Goal: Task Accomplishment & Management: Manage account settings

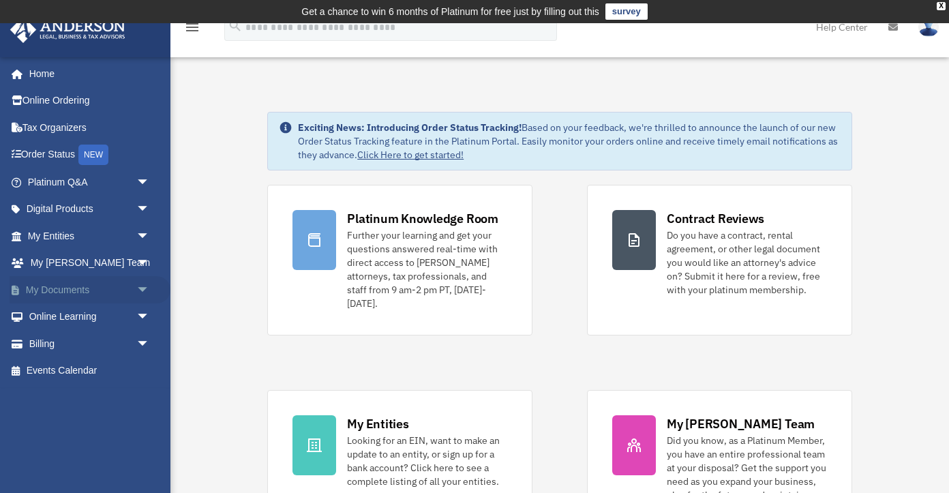
click at [52, 291] on link "My Documents arrow_drop_down" at bounding box center [90, 289] width 161 height 27
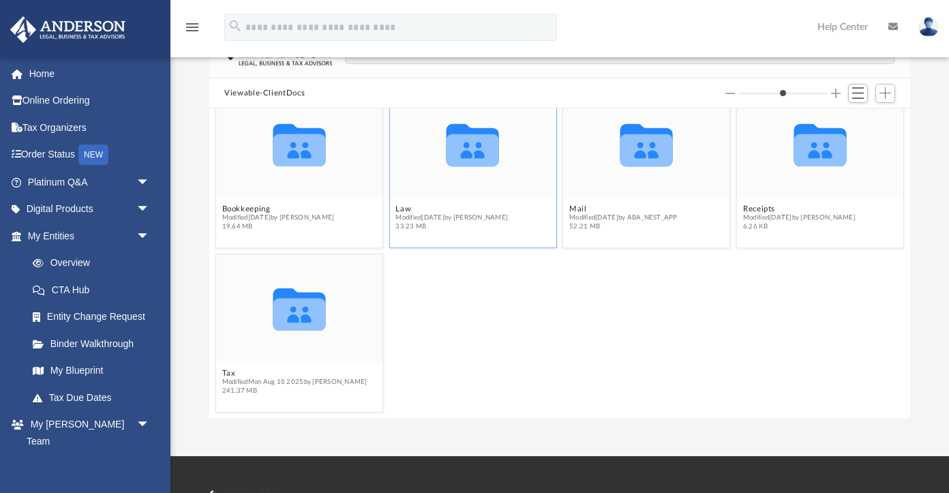
scroll to position [122, 0]
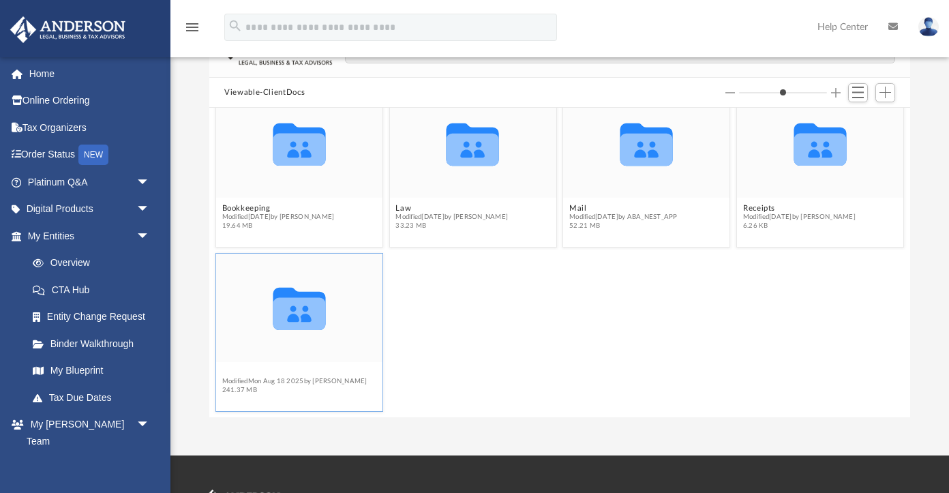
click at [232, 374] on button "Tax" at bounding box center [294, 372] width 145 height 9
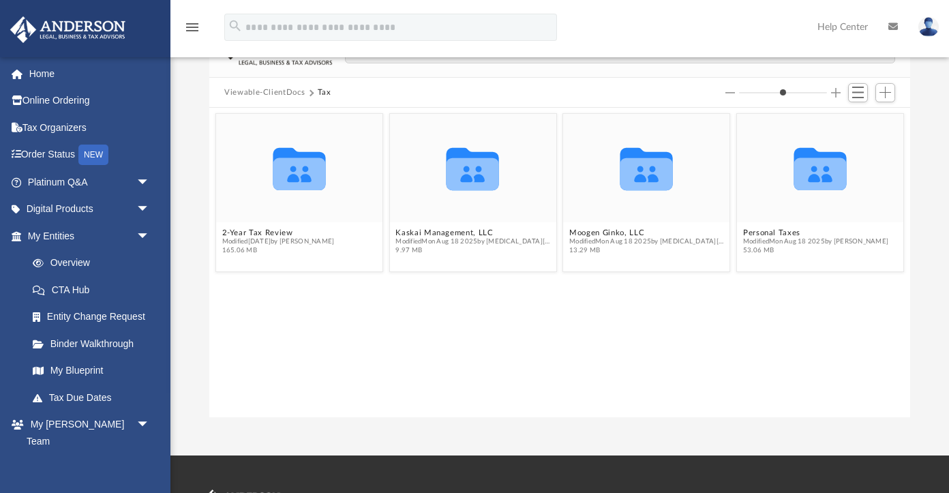
scroll to position [0, 0]
click at [760, 232] on button "Personal Taxes" at bounding box center [815, 232] width 145 height 9
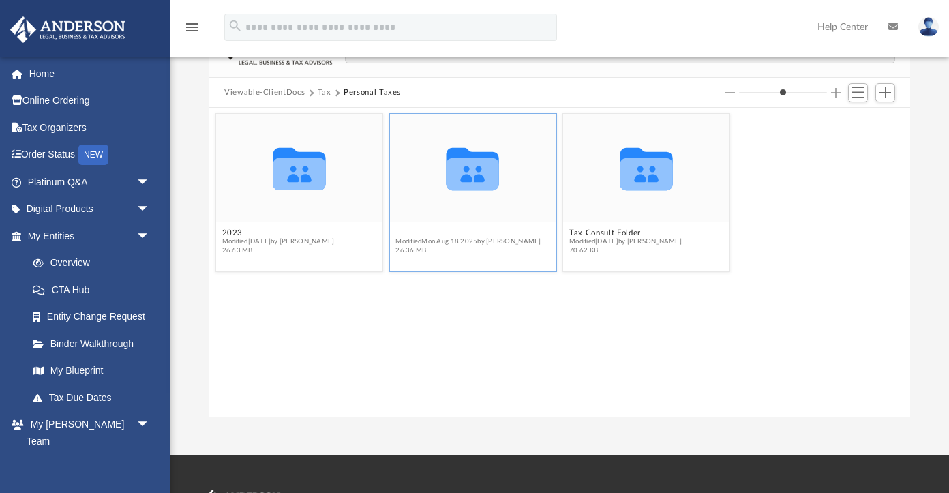
click at [408, 230] on button "2024" at bounding box center [467, 232] width 145 height 9
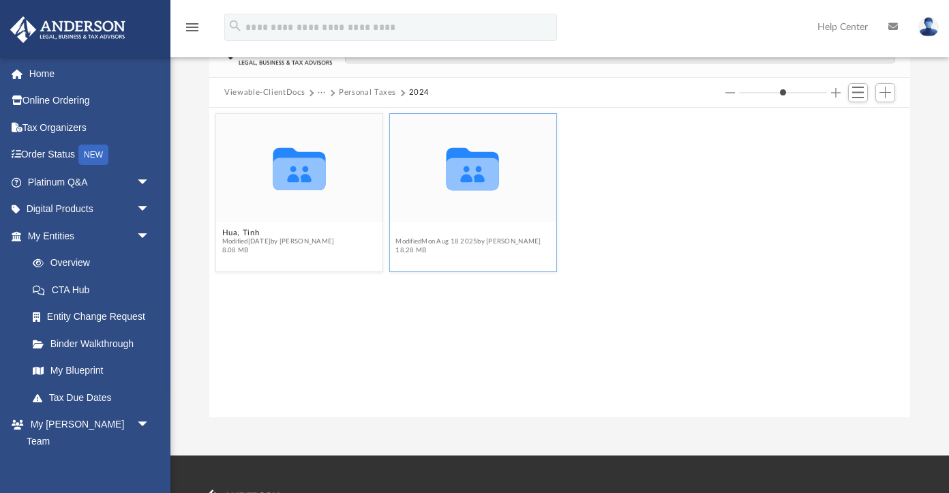
click at [427, 231] on button "Support Docs" at bounding box center [467, 232] width 145 height 9
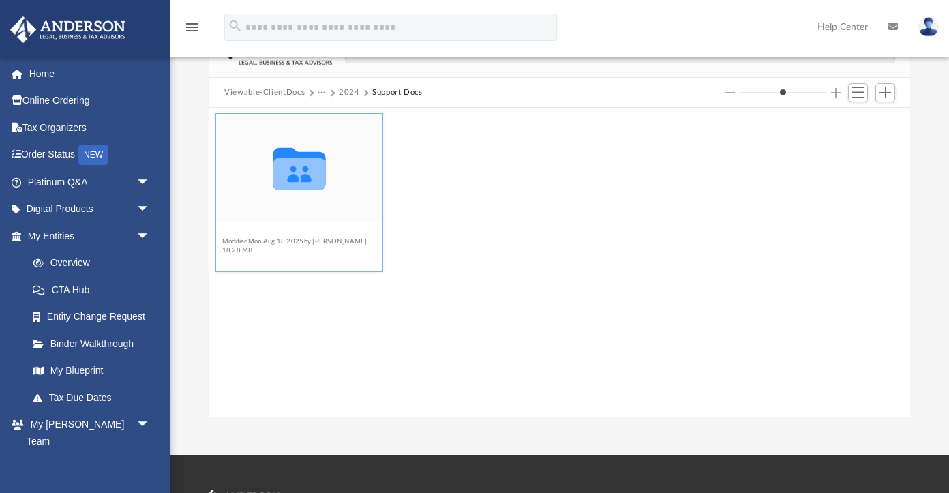
click at [290, 231] on button "Digital Tax Organizer" at bounding box center [294, 232] width 145 height 9
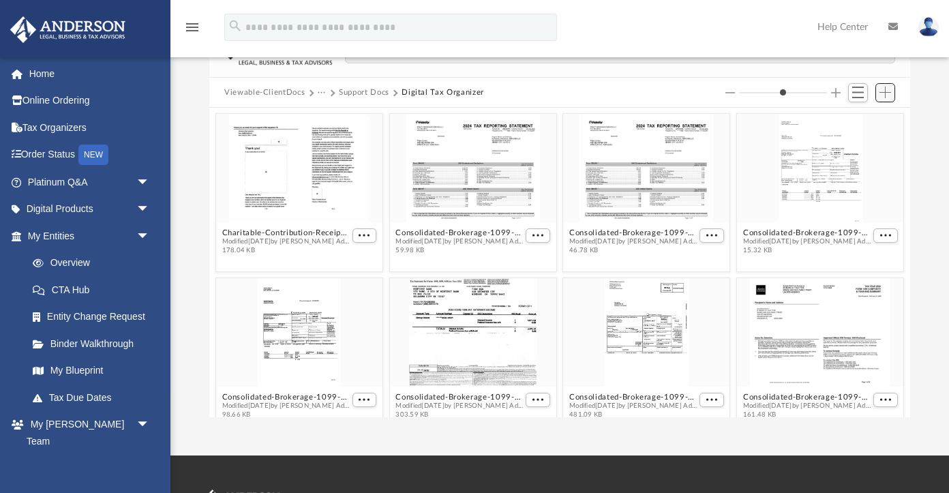
click at [889, 91] on span "Add" at bounding box center [885, 93] width 12 height 12
click at [862, 119] on li "Upload" at bounding box center [866, 119] width 44 height 14
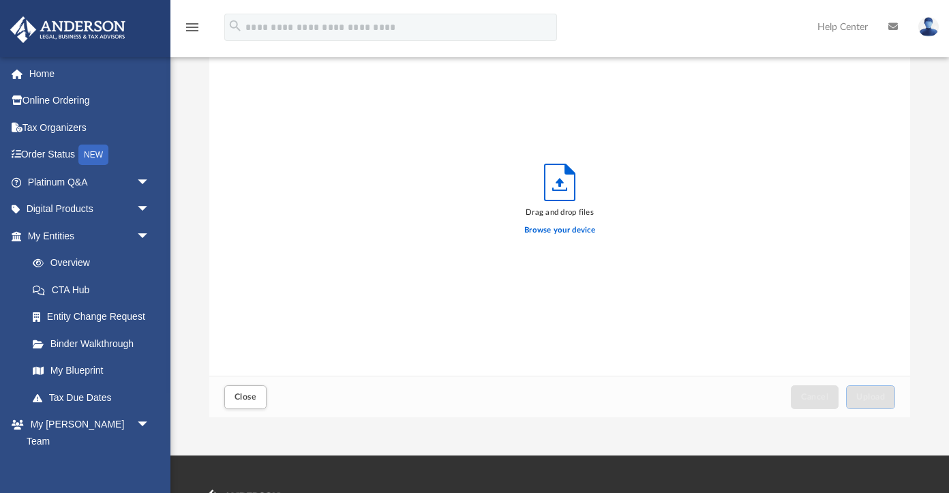
scroll to position [346, 701]
click at [574, 230] on label "Browse your device" at bounding box center [559, 230] width 71 height 12
click at [0, 0] on input "Browse your device" at bounding box center [0, 0] width 0 height 0
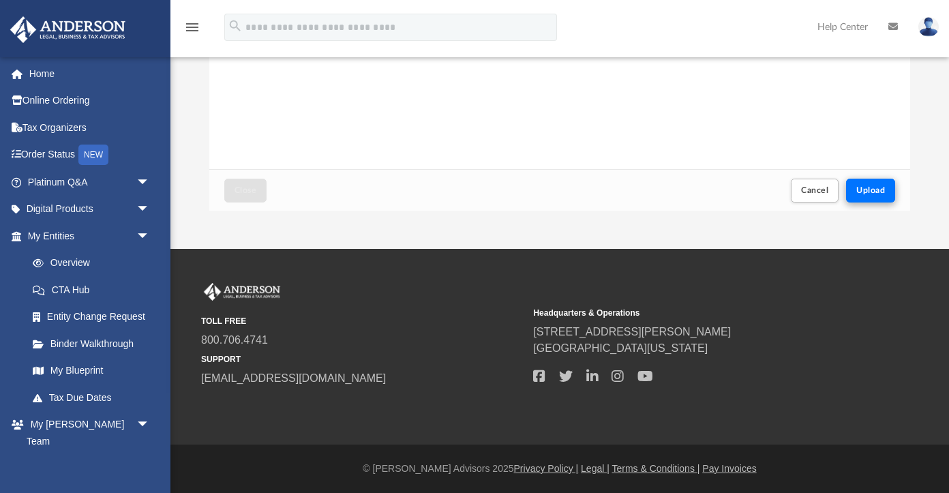
scroll to position [329, 0]
click at [877, 190] on span "Upload" at bounding box center [870, 190] width 29 height 8
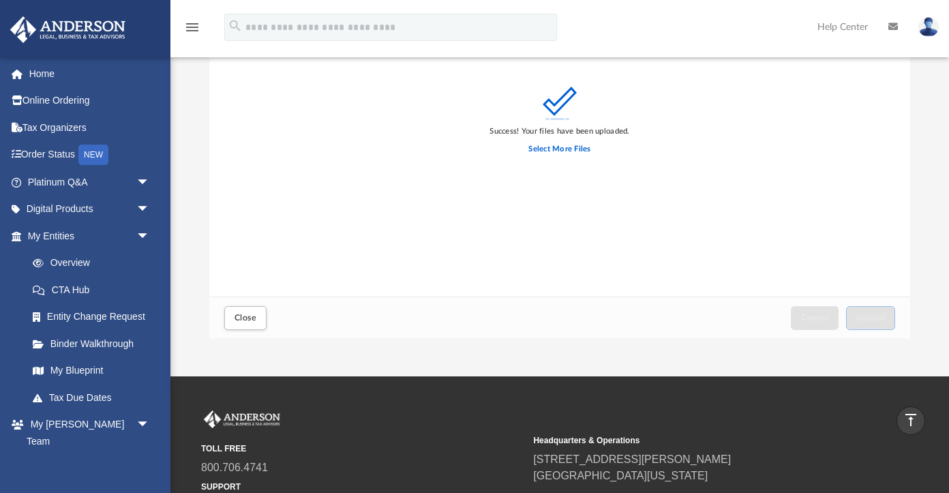
scroll to position [177, 0]
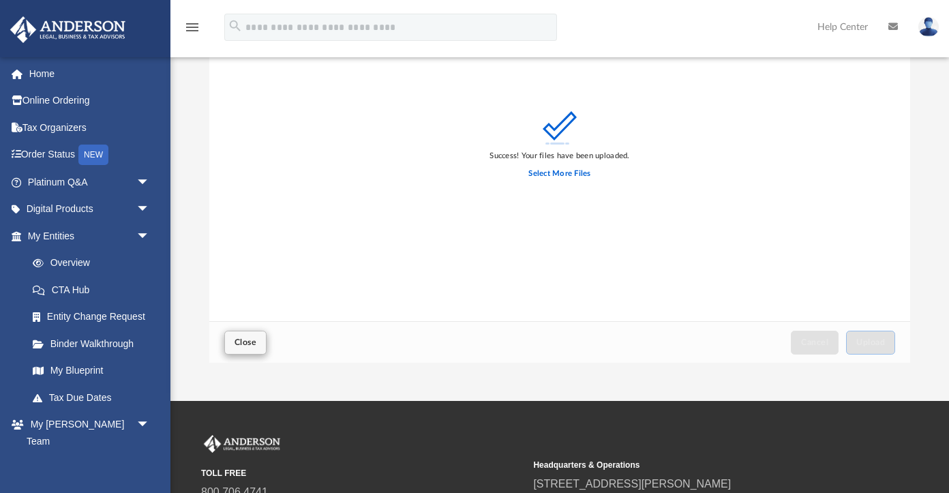
click at [251, 344] on span "Close" at bounding box center [246, 342] width 22 height 8
click at [249, 342] on span "Close" at bounding box center [246, 342] width 22 height 8
click at [243, 339] on span "Close" at bounding box center [246, 342] width 22 height 8
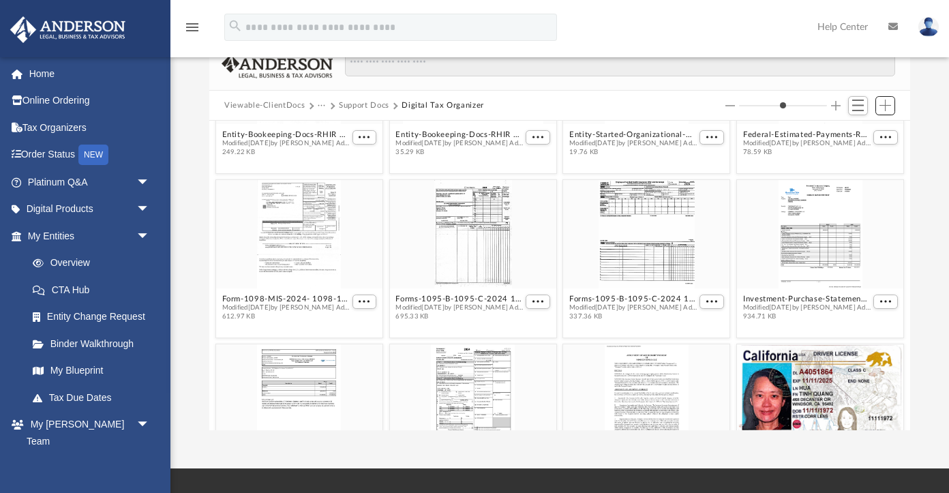
scroll to position [426, 0]
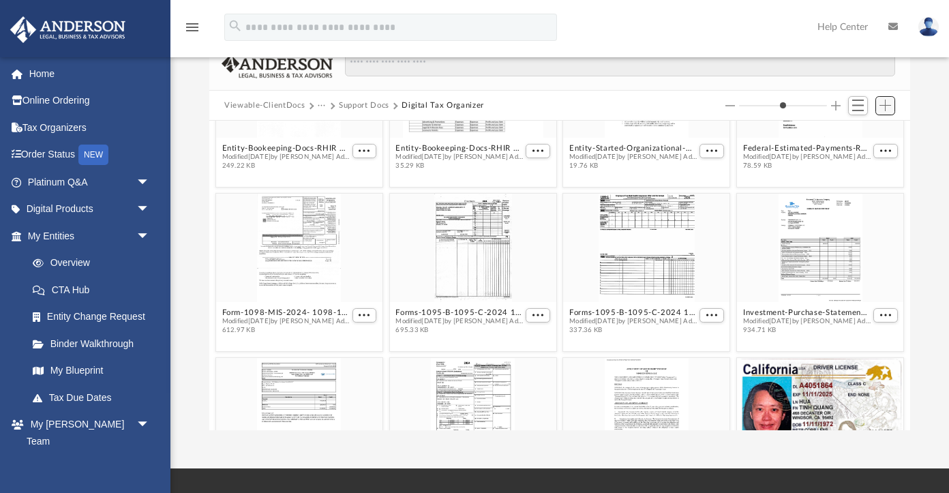
click at [886, 106] on span "Add" at bounding box center [885, 106] width 12 height 12
click at [854, 136] on li "Upload" at bounding box center [866, 132] width 44 height 14
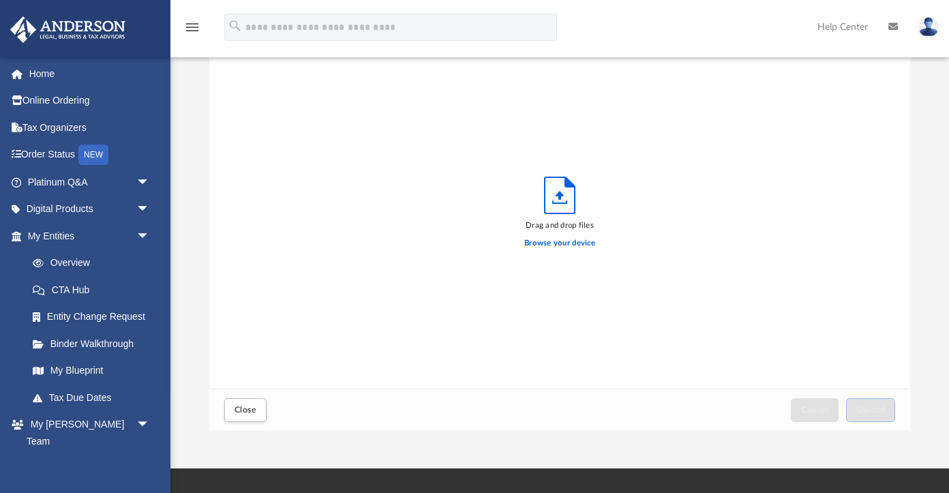
scroll to position [346, 701]
click at [568, 245] on label "Browse your device" at bounding box center [559, 243] width 71 height 12
click at [0, 0] on input "Browse your device" at bounding box center [0, 0] width 0 height 0
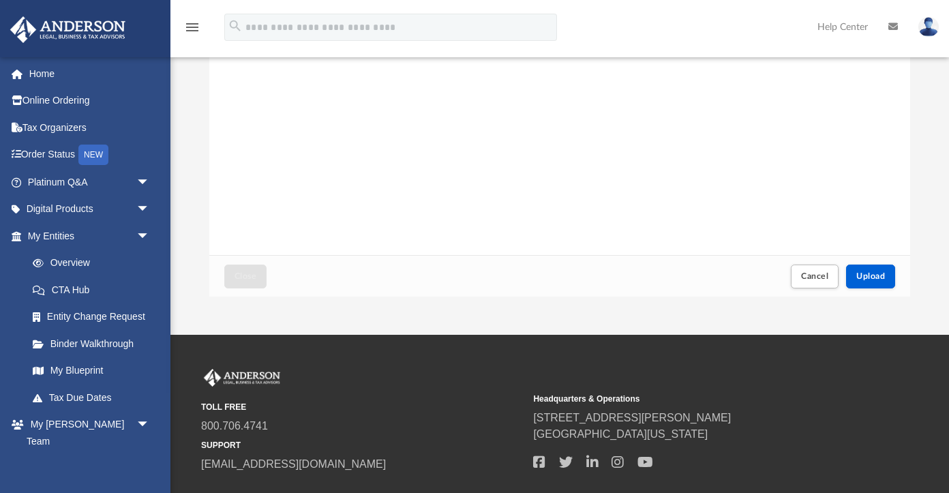
scroll to position [273, 0]
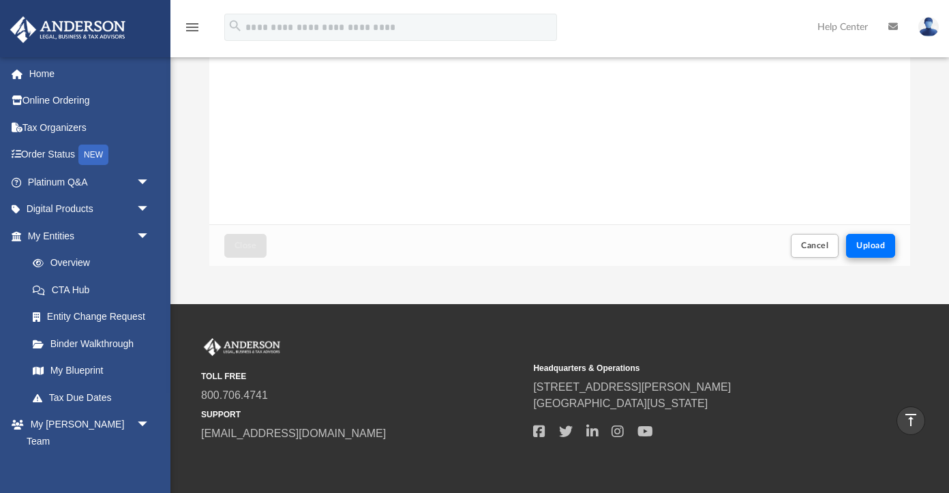
click at [870, 241] on span "Upload" at bounding box center [870, 245] width 29 height 8
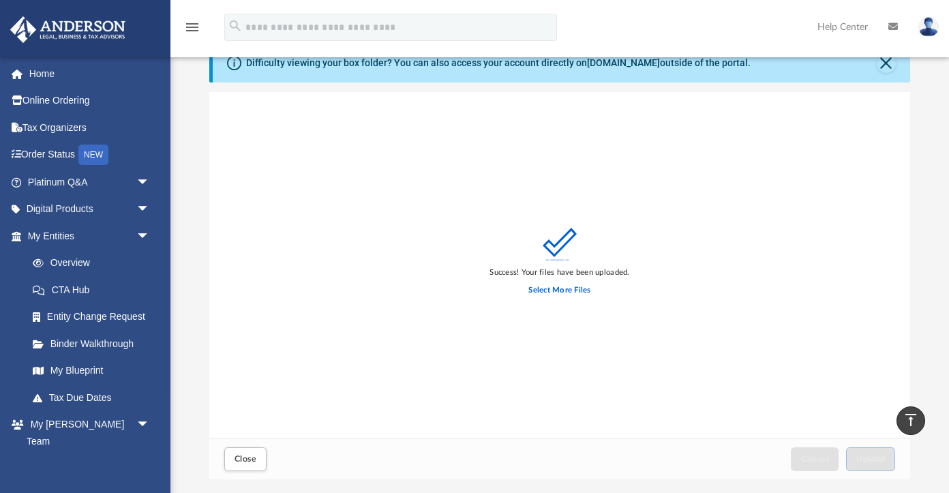
scroll to position [54, 0]
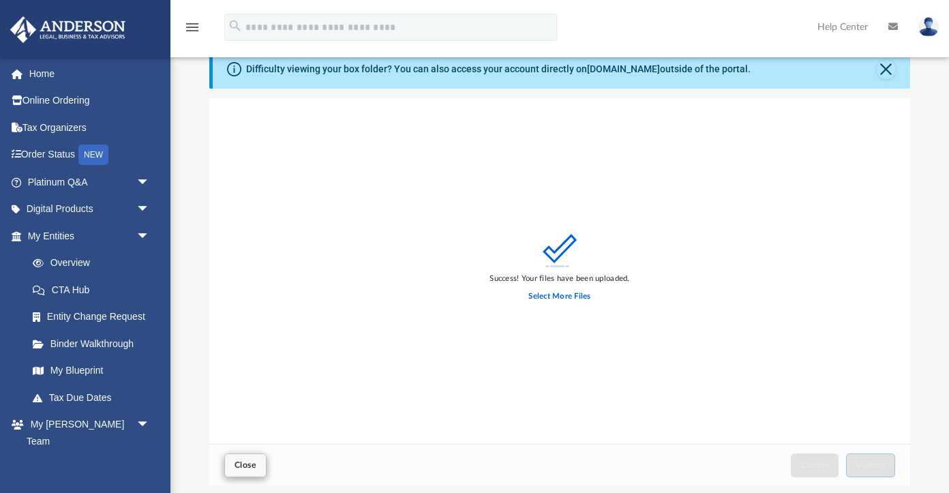
click at [251, 464] on span "Close" at bounding box center [246, 465] width 22 height 8
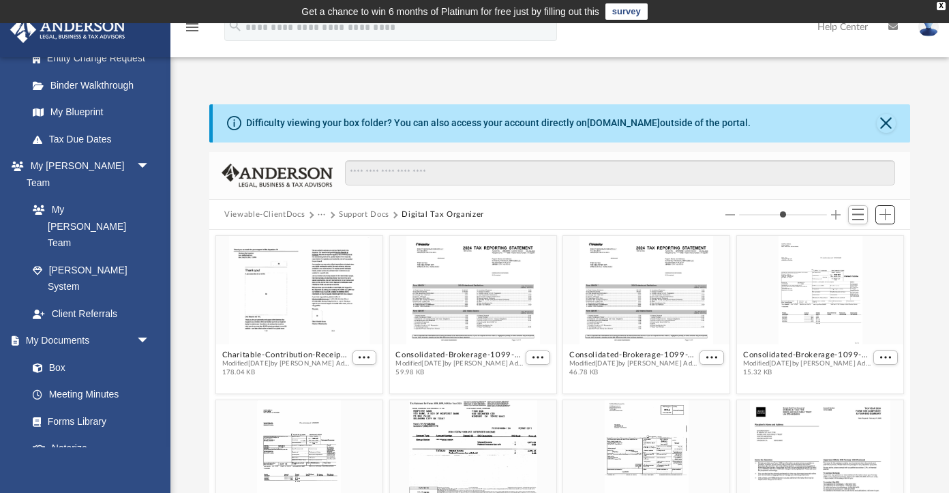
scroll to position [0, 0]
click at [925, 32] on img at bounding box center [928, 27] width 20 height 20
click at [731, 50] on div "menu search Site Menu add [EMAIL_ADDRESS][DOMAIN_NAME] My Profile Reset Passwor…" at bounding box center [474, 33] width 928 height 46
click at [929, 35] on img at bounding box center [928, 27] width 20 height 20
click at [620, 78] on div "Difficulty viewing your box folder? You can also access your account directly o…" at bounding box center [559, 308] width 779 height 464
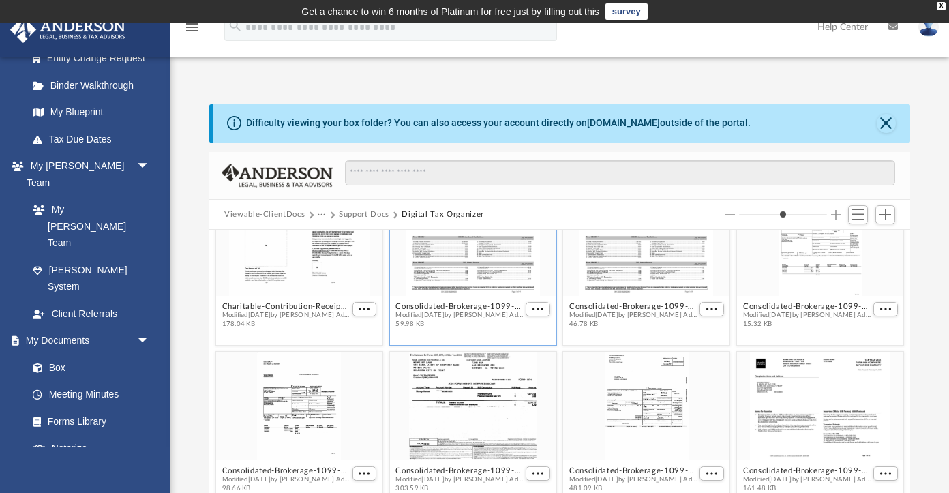
scroll to position [48, 0]
click at [57, 354] on link "Box" at bounding box center [94, 367] width 151 height 27
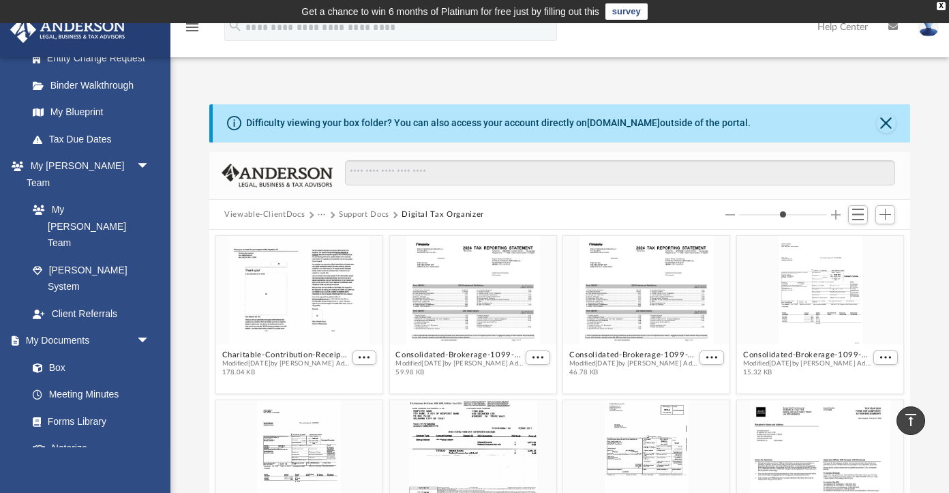
scroll to position [0, 0]
click at [283, 215] on button "Viewable-ClientDocs" at bounding box center [264, 215] width 80 height 12
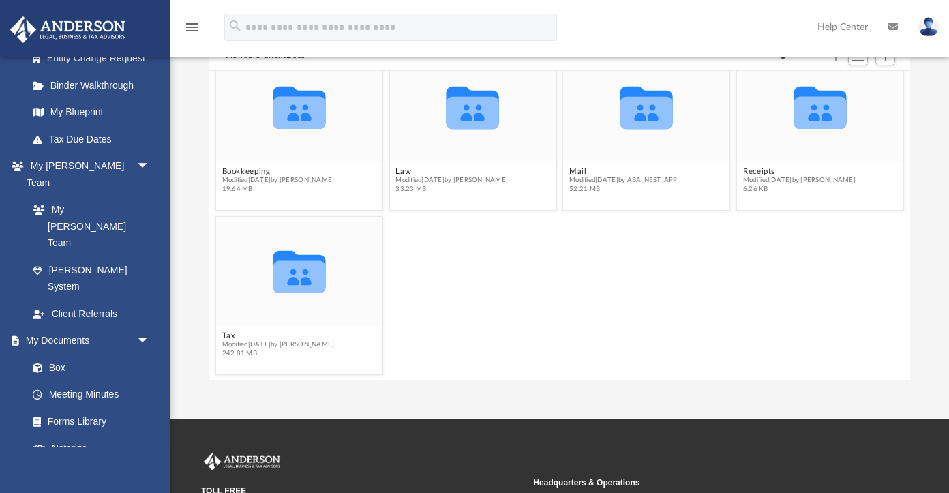
scroll to position [162, 0]
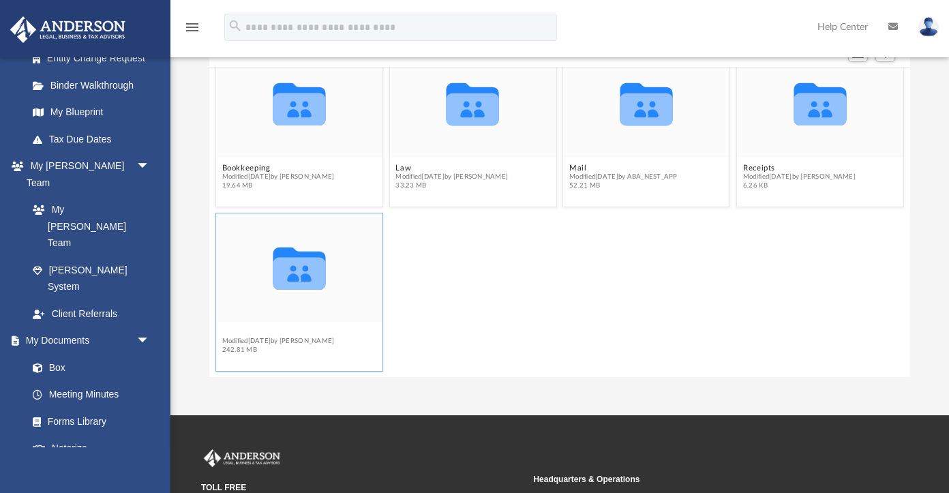
click at [228, 335] on button "Tax" at bounding box center [278, 332] width 112 height 9
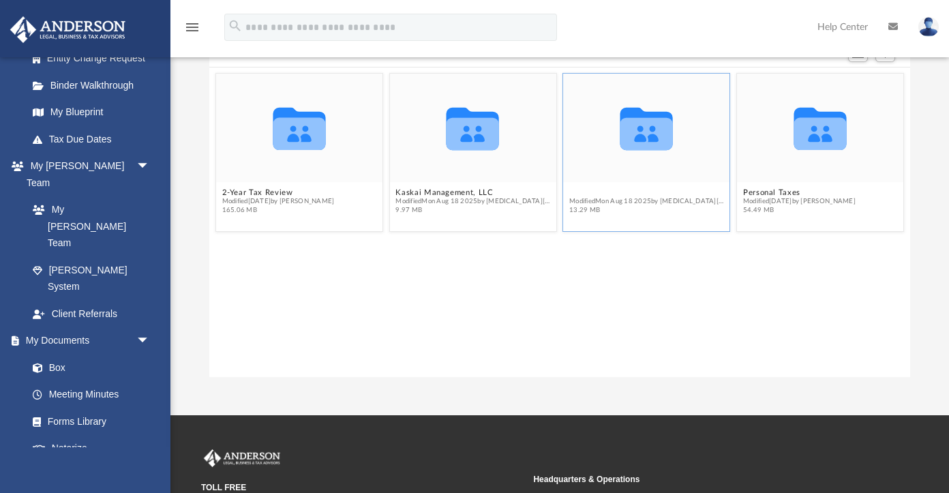
click at [614, 191] on button "Moogen Ginko, LLC" at bounding box center [646, 192] width 155 height 9
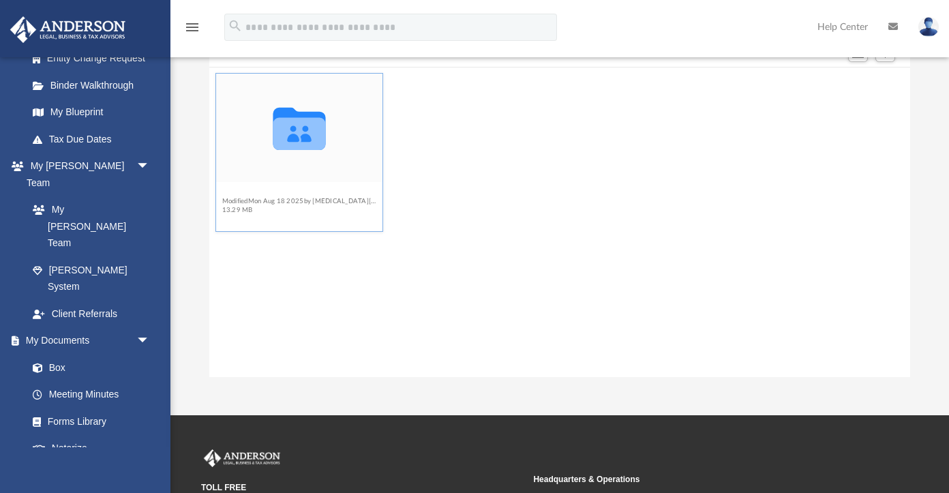
click at [230, 194] on button "2024" at bounding box center [299, 192] width 155 height 9
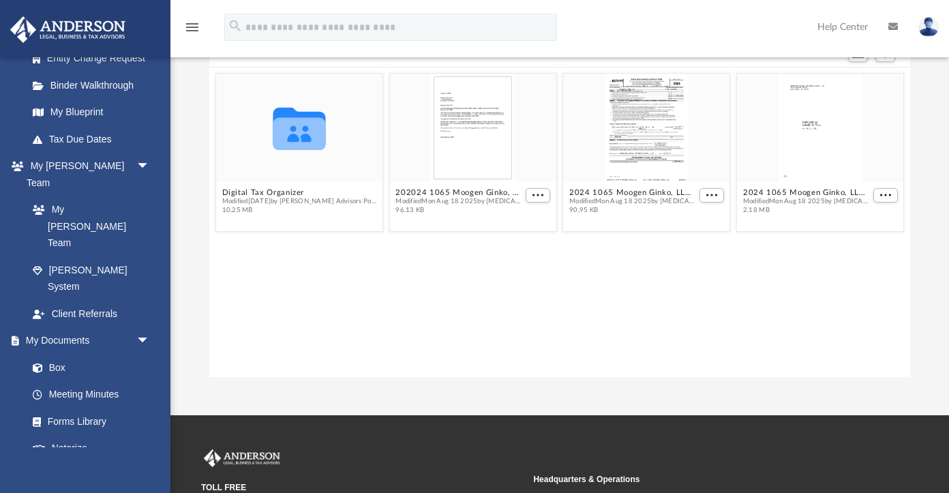
click at [929, 29] on img at bounding box center [928, 27] width 20 height 20
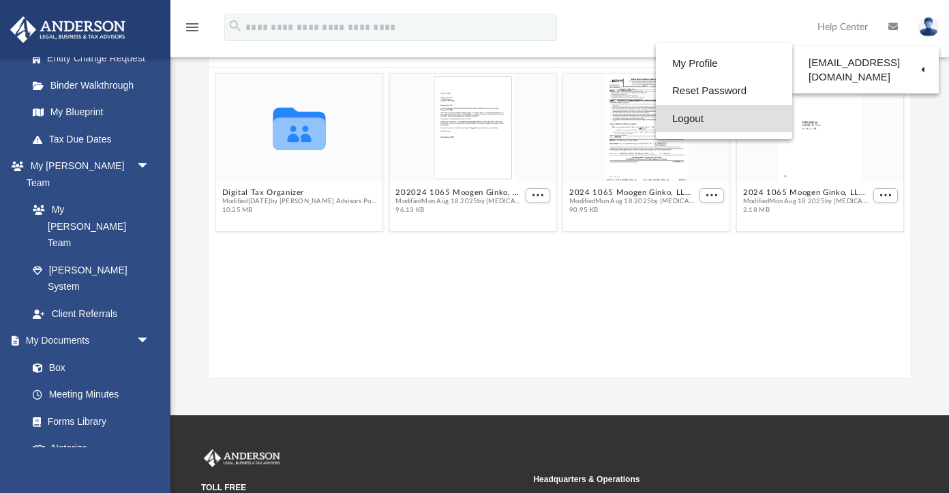
click at [701, 116] on link "Logout" at bounding box center [724, 119] width 136 height 28
